Goal: Task Accomplishment & Management: Complete application form

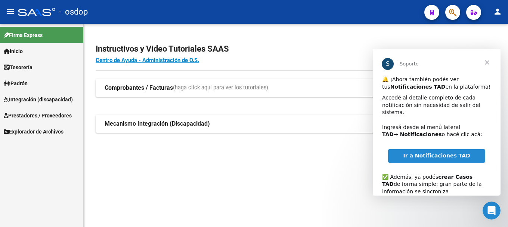
click at [28, 113] on span "Prestadores / Proveedores" at bounding box center [38, 115] width 68 height 8
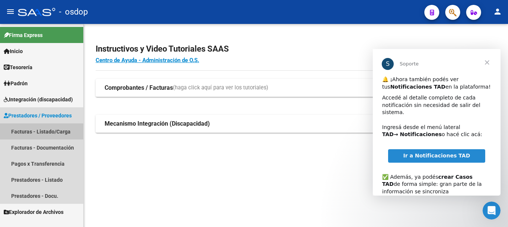
click at [33, 132] on link "Facturas - Listado/Carga" at bounding box center [41, 131] width 83 height 16
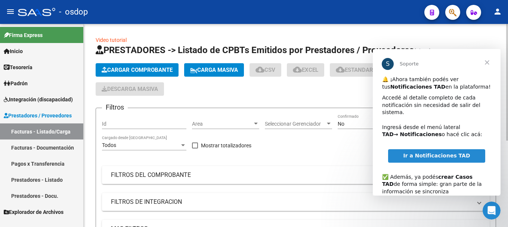
click at [130, 70] on span "Cargar Comprobante" at bounding box center [137, 69] width 71 height 7
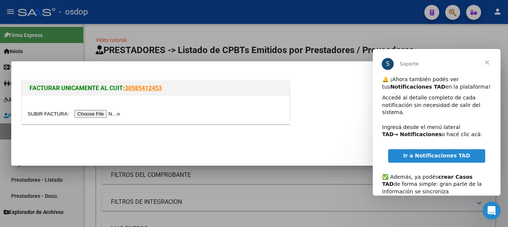
click at [489, 61] on span "Cerrar" at bounding box center [486, 62] width 27 height 27
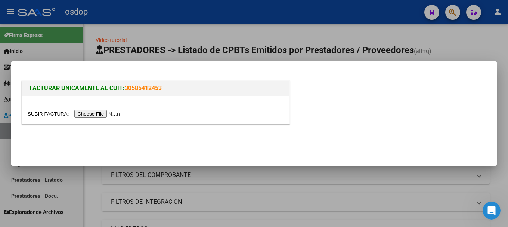
click at [110, 110] on input "file" at bounding box center [75, 114] width 94 height 8
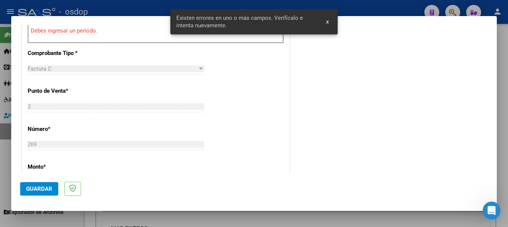
scroll to position [210, 0]
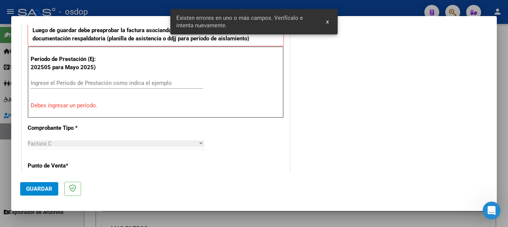
click at [70, 84] on input "Ingrese el Período de Prestación como indica el ejemplo" at bounding box center [117, 82] width 172 height 7
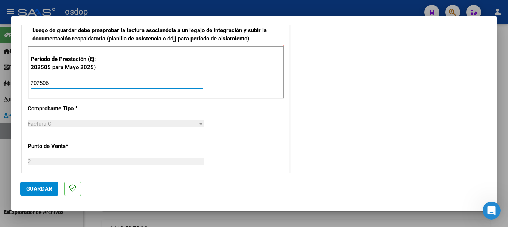
type input "202506"
click at [35, 189] on span "Guardar" at bounding box center [39, 188] width 26 height 7
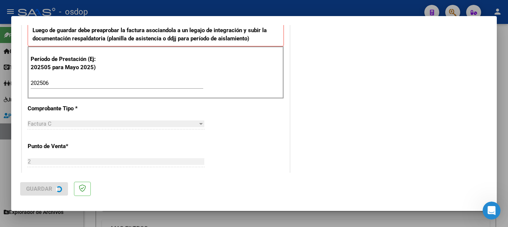
scroll to position [0, 0]
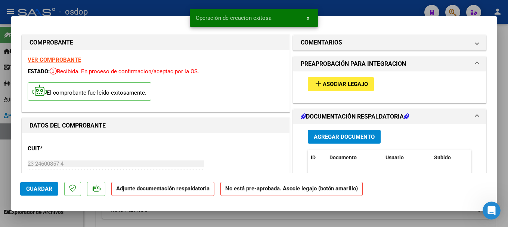
click at [338, 136] on span "Agregar Documento" at bounding box center [343, 136] width 61 height 7
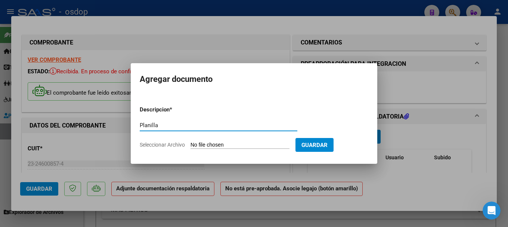
type input "Planilla"
click at [235, 144] on input "Seleccionar Archivo" at bounding box center [239, 144] width 99 height 7
type input "C:\fakepath\Planilla Acunia [PERSON_NAME] [DATE].pdf"
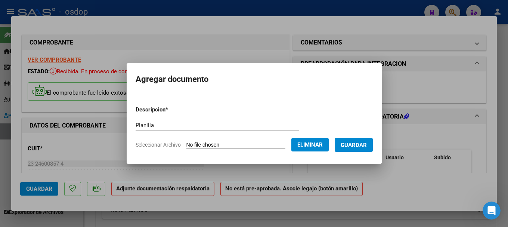
click at [356, 144] on span "Guardar" at bounding box center [353, 144] width 26 height 7
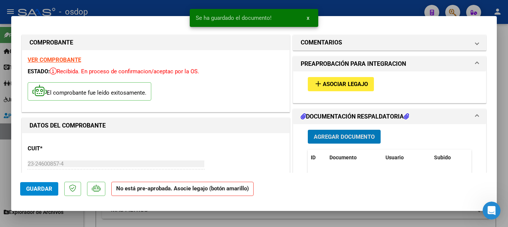
click at [334, 85] on span "Asociar Legajo" at bounding box center [344, 84] width 45 height 7
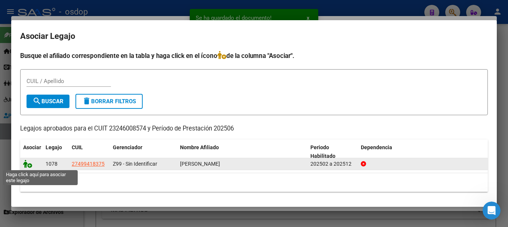
click at [28, 165] on icon at bounding box center [27, 163] width 9 height 8
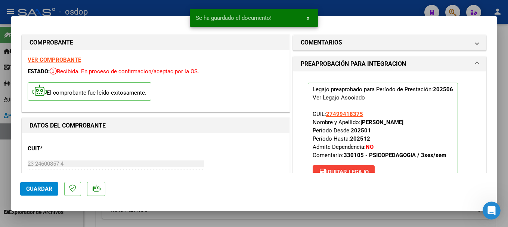
scroll to position [37, 0]
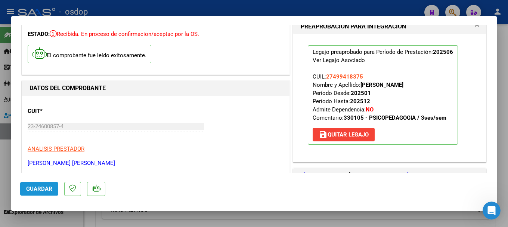
click at [43, 187] on span "Guardar" at bounding box center [39, 188] width 26 height 7
type input "$ 0,00"
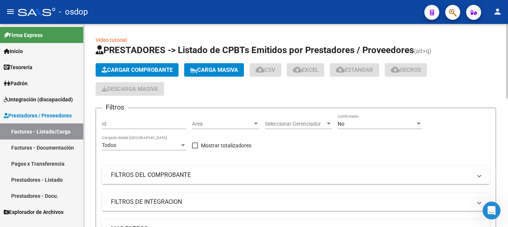
click at [135, 69] on span "Cargar Comprobante" at bounding box center [137, 69] width 71 height 7
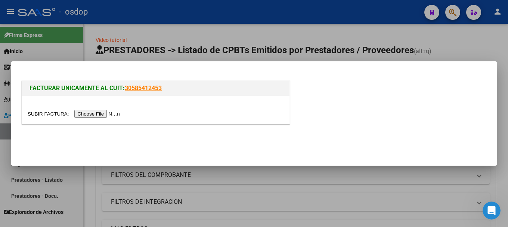
click at [104, 115] on input "file" at bounding box center [75, 114] width 94 height 8
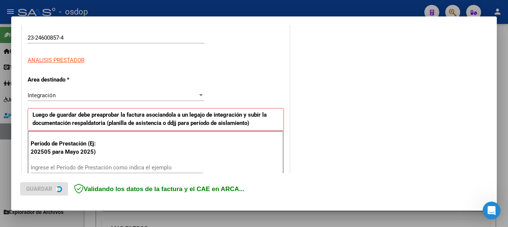
scroll to position [186, 0]
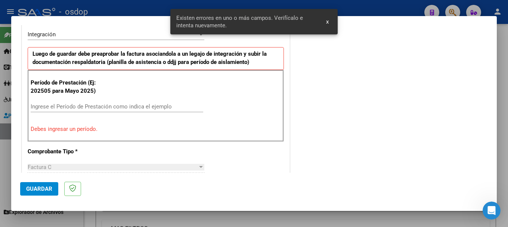
click at [53, 104] on input "Ingrese el Período de Prestación como indica el ejemplo" at bounding box center [117, 106] width 172 height 7
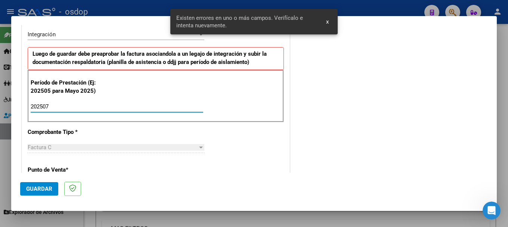
type input "202507"
click at [39, 185] on span "Guardar" at bounding box center [39, 188] width 26 height 7
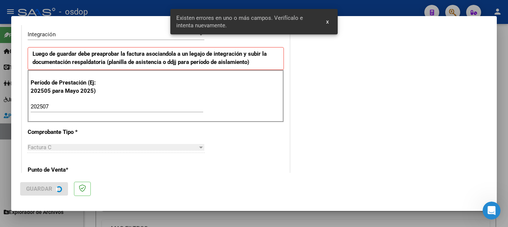
scroll to position [0, 0]
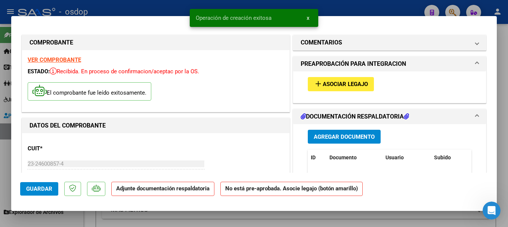
click at [340, 138] on span "Agregar Documento" at bounding box center [343, 136] width 61 height 7
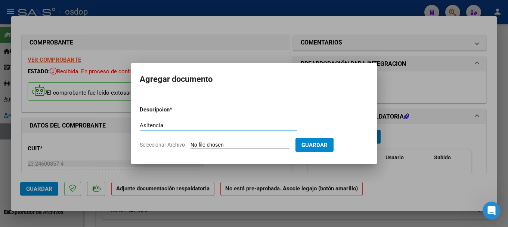
click at [147, 124] on input "Asitencia" at bounding box center [218, 125] width 157 height 7
type input "Asistencia"
click at [203, 144] on input "Seleccionar Archivo" at bounding box center [239, 144] width 99 height 7
type input "C:\fakepath\[PERSON_NAME][DATE].pdf"
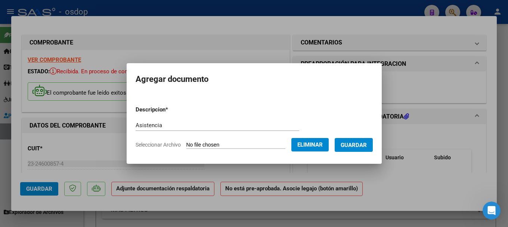
click at [362, 147] on span "Guardar" at bounding box center [353, 144] width 26 height 7
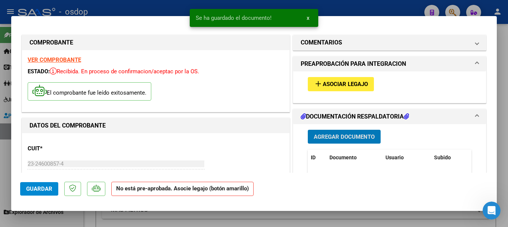
click at [332, 82] on span "Asociar Legajo" at bounding box center [344, 84] width 45 height 7
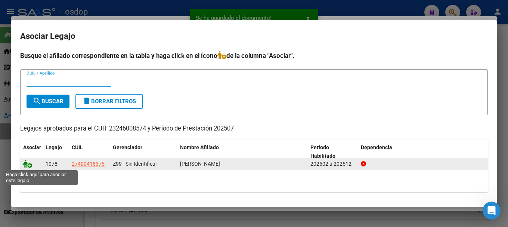
click at [27, 161] on icon at bounding box center [27, 163] width 9 height 8
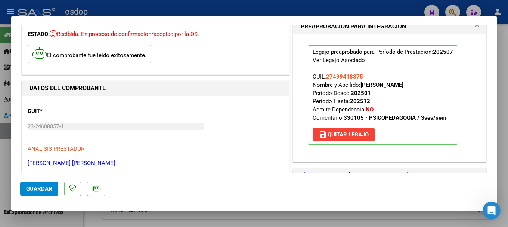
scroll to position [112, 0]
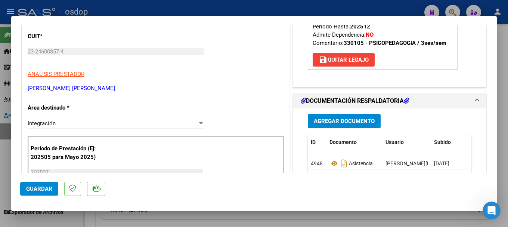
click at [34, 190] on span "Guardar" at bounding box center [39, 188] width 26 height 7
click at [29, 190] on span "Guardar" at bounding box center [39, 188] width 26 height 7
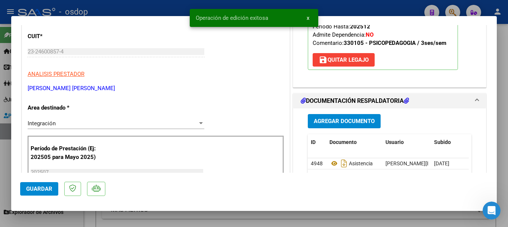
click at [131, 6] on div at bounding box center [254, 113] width 508 height 227
type input "$ 0,00"
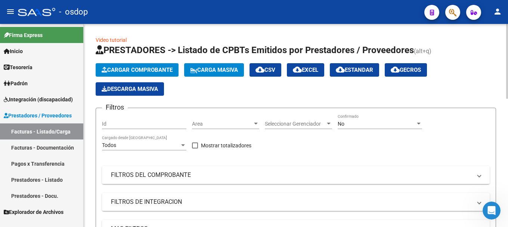
click at [126, 66] on span "Cargar Comprobante" at bounding box center [137, 69] width 71 height 7
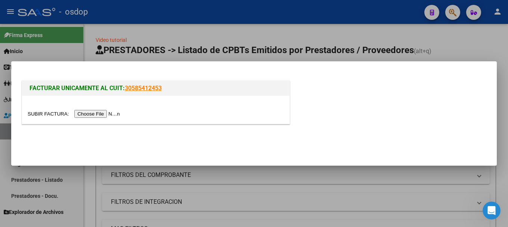
click at [85, 114] on input "file" at bounding box center [75, 114] width 94 height 8
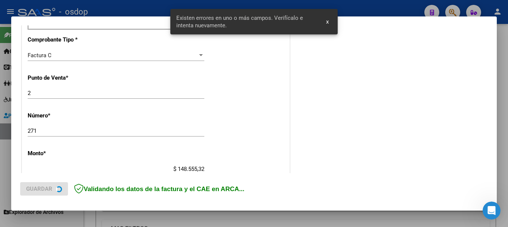
scroll to position [224, 0]
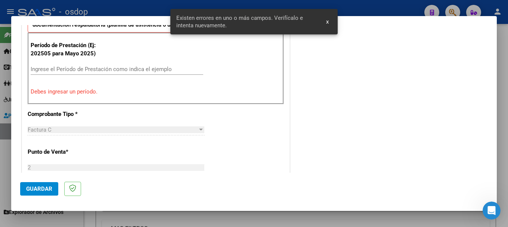
click at [50, 65] on div "Ingrese el Período de Prestación como indica el ejemplo" at bounding box center [117, 68] width 172 height 11
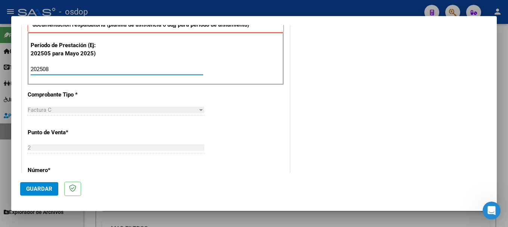
type input "202508"
click at [43, 188] on span "Guardar" at bounding box center [39, 188] width 26 height 7
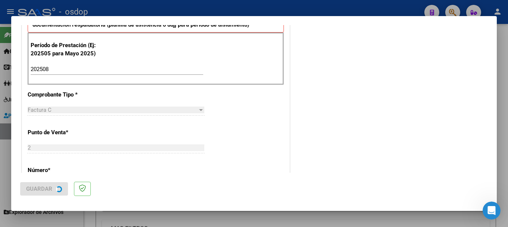
scroll to position [0, 0]
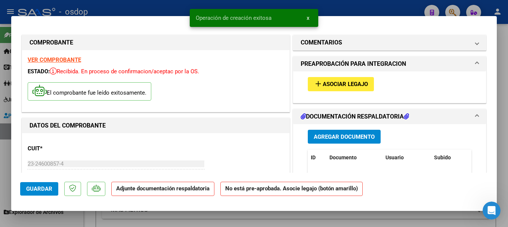
click at [315, 86] on mat-icon "add" at bounding box center [317, 83] width 9 height 9
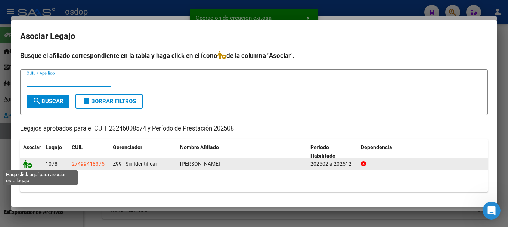
click at [24, 163] on icon at bounding box center [27, 163] width 9 height 8
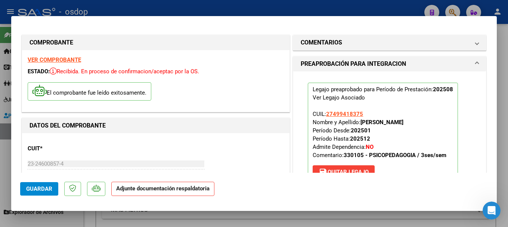
scroll to position [112, 0]
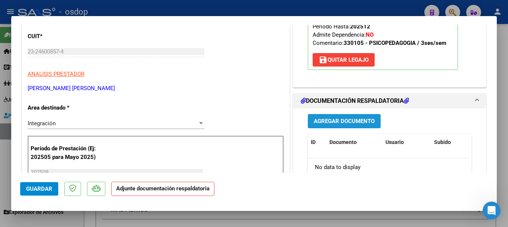
click at [339, 119] on span "Agregar Documento" at bounding box center [343, 121] width 61 height 7
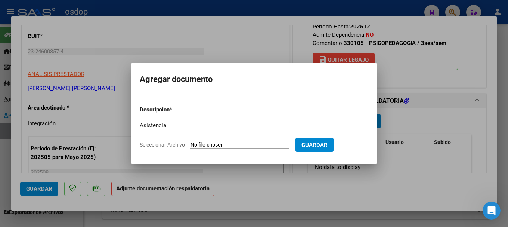
type input "Asistencia"
click at [238, 143] on input "Seleccionar Archivo" at bounding box center [239, 144] width 99 height 7
type input "C:\fakepath\Acunia [PERSON_NAME] [DATE].jpeg"
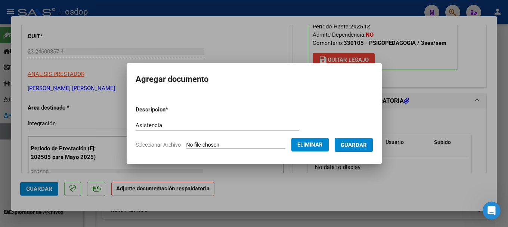
click at [361, 144] on span "Guardar" at bounding box center [353, 144] width 26 height 7
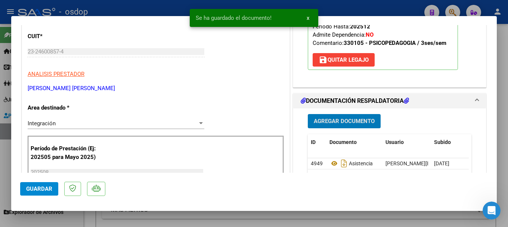
click at [36, 184] on button "Guardar" at bounding box center [39, 188] width 38 height 13
click at [124, 2] on div at bounding box center [254, 113] width 508 height 227
type input "$ 0,00"
